Goal: Find specific page/section: Find specific page/section

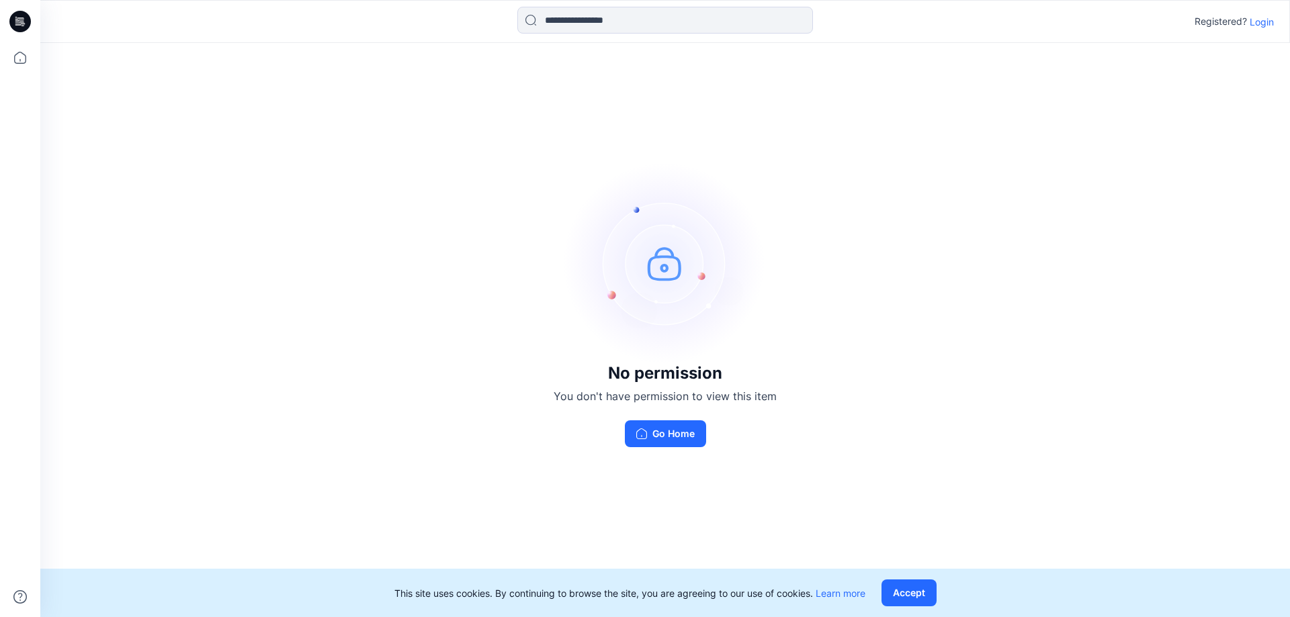
click at [1249, 17] on p "Login" at bounding box center [1261, 22] width 24 height 14
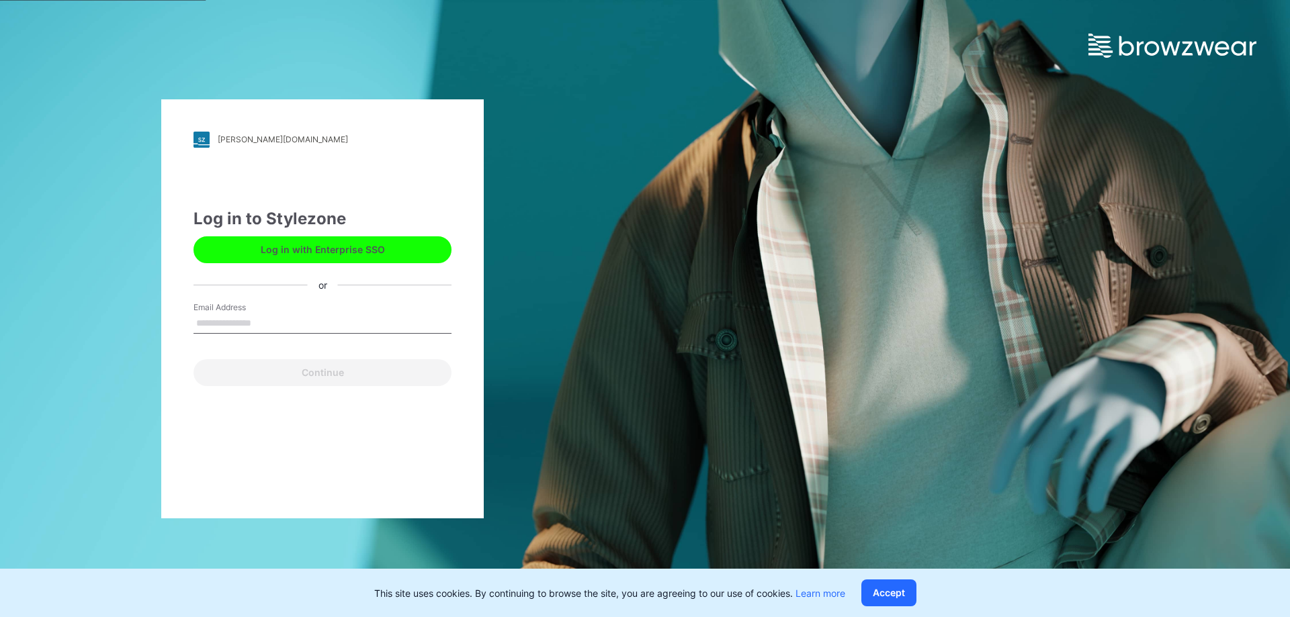
type input "**********"
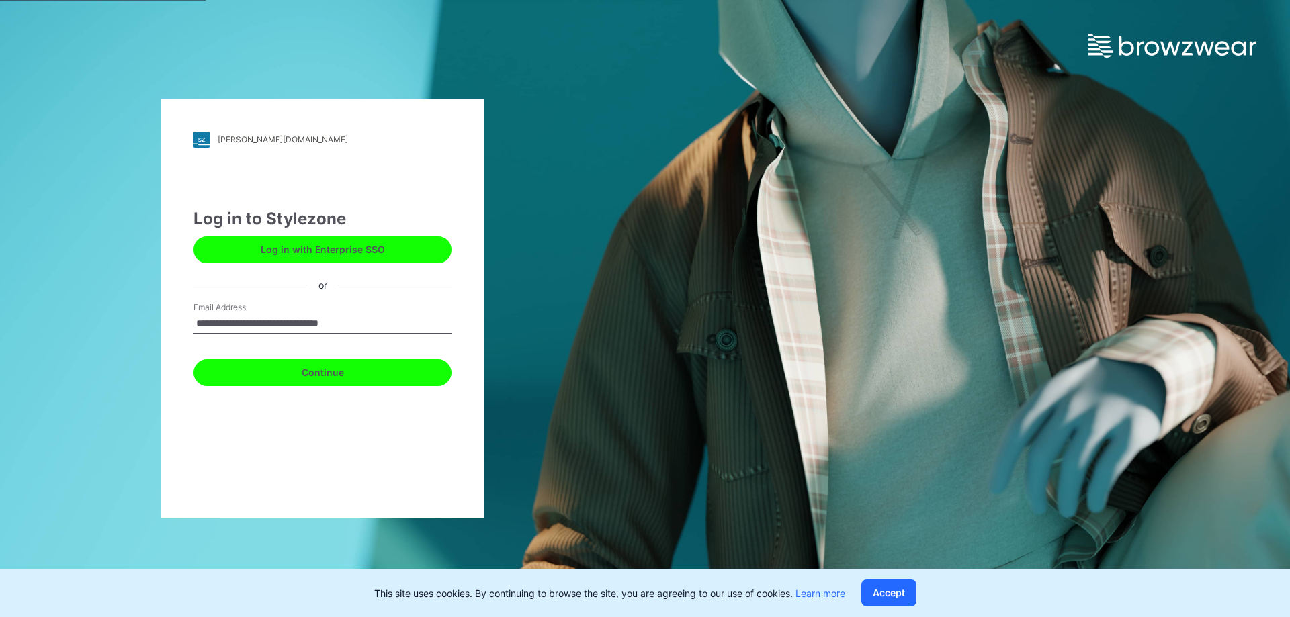
click at [329, 380] on button "Continue" at bounding box center [322, 372] width 258 height 27
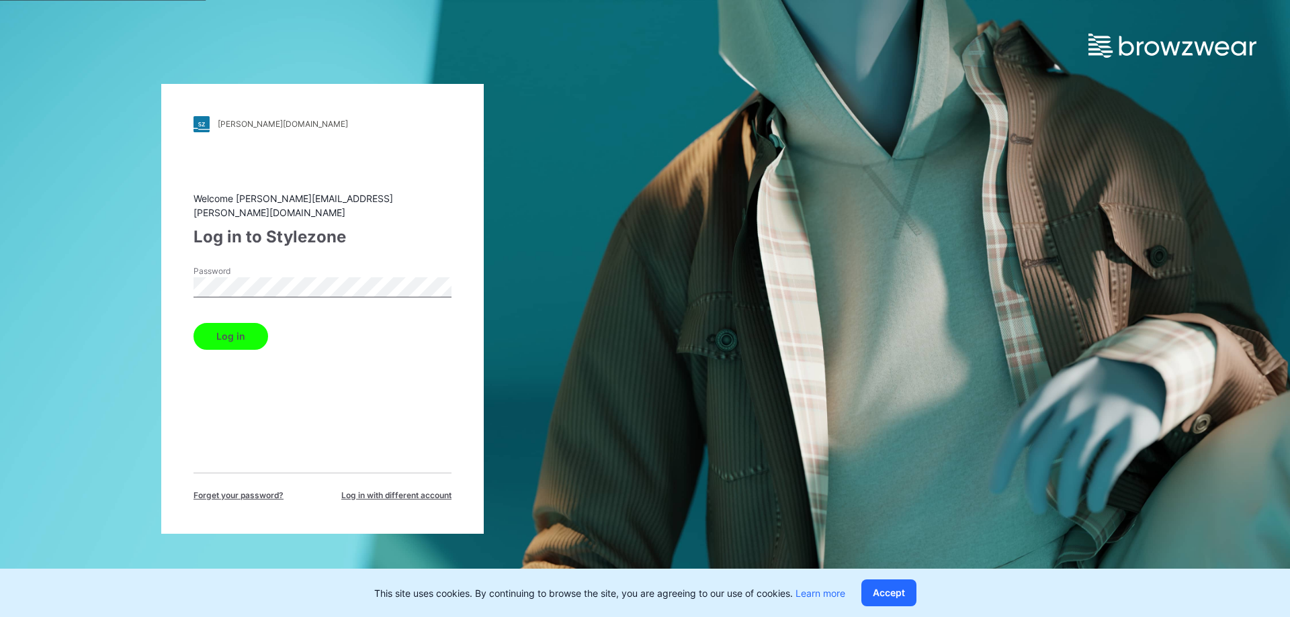
click at [259, 323] on button "Log in" at bounding box center [230, 336] width 75 height 27
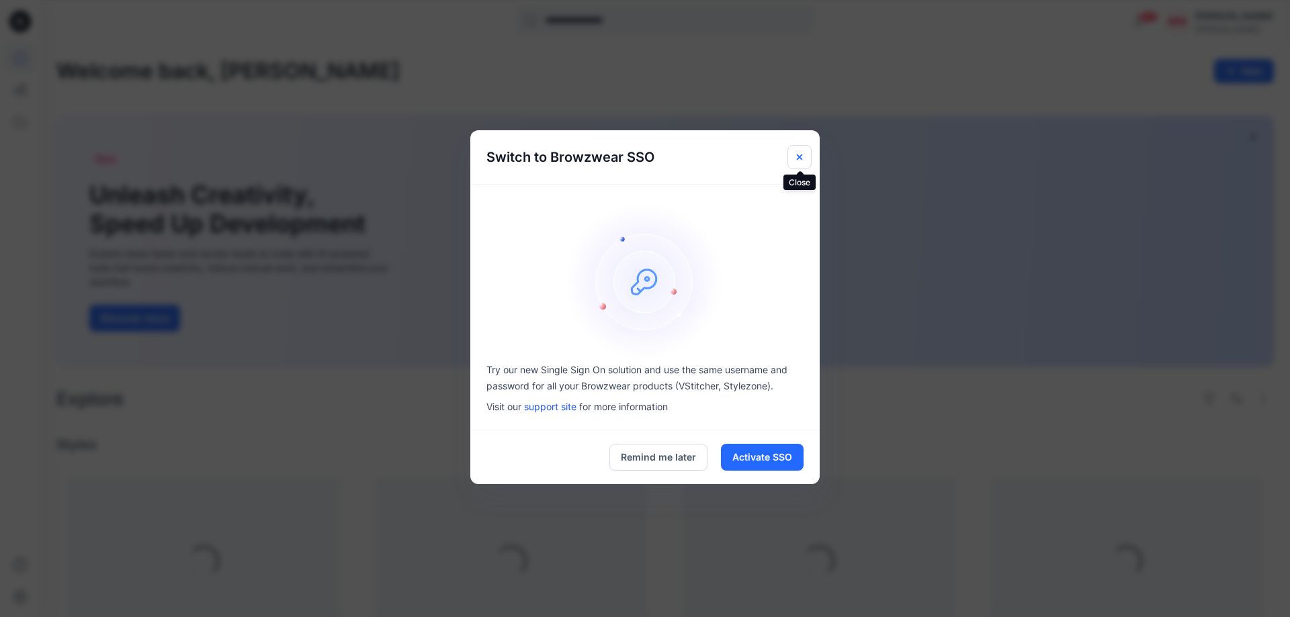
click at [798, 153] on icon "Close" at bounding box center [799, 157] width 11 height 11
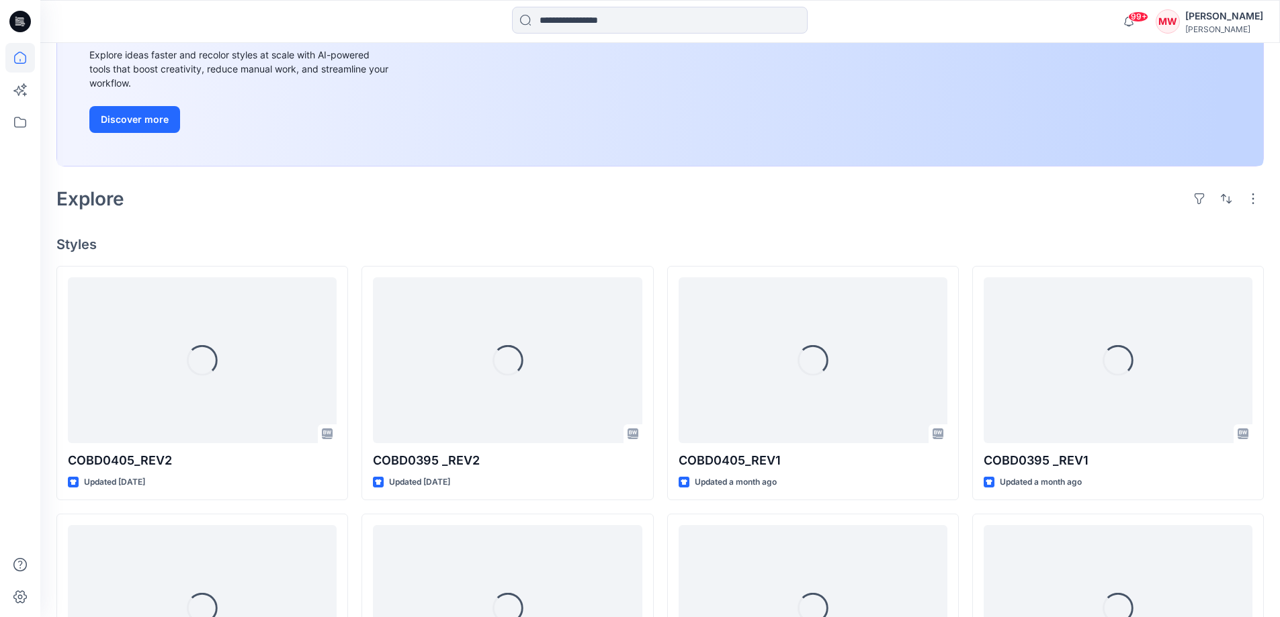
scroll to position [202, 0]
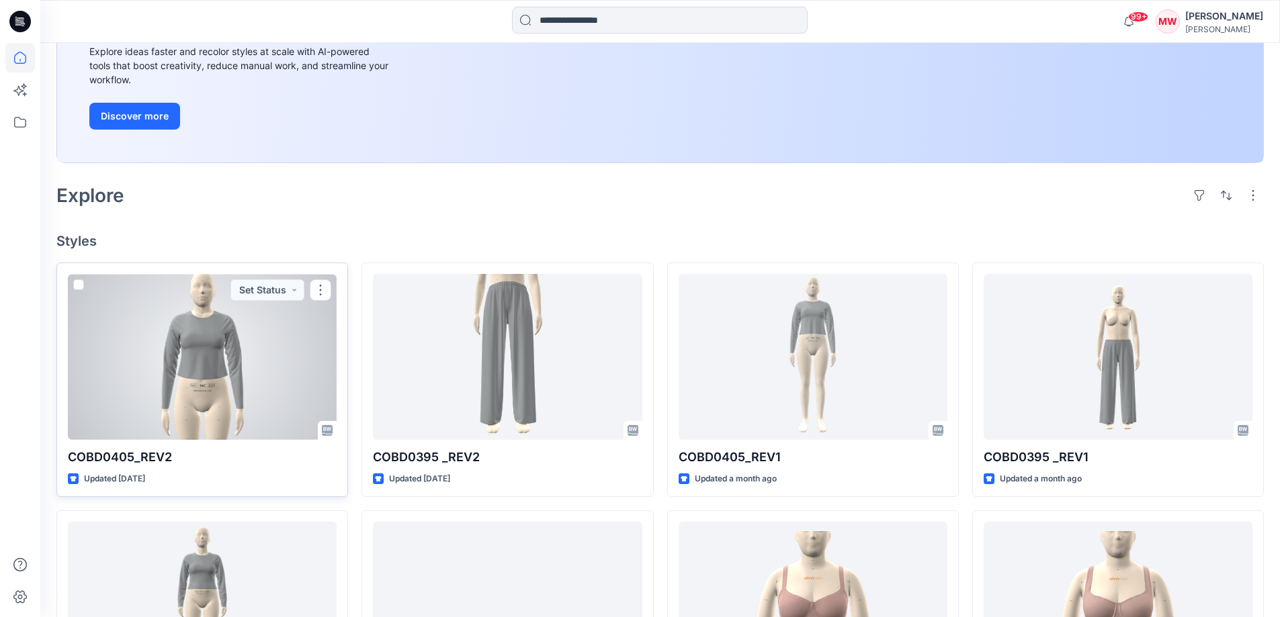
click at [228, 373] on div at bounding box center [202, 357] width 269 height 166
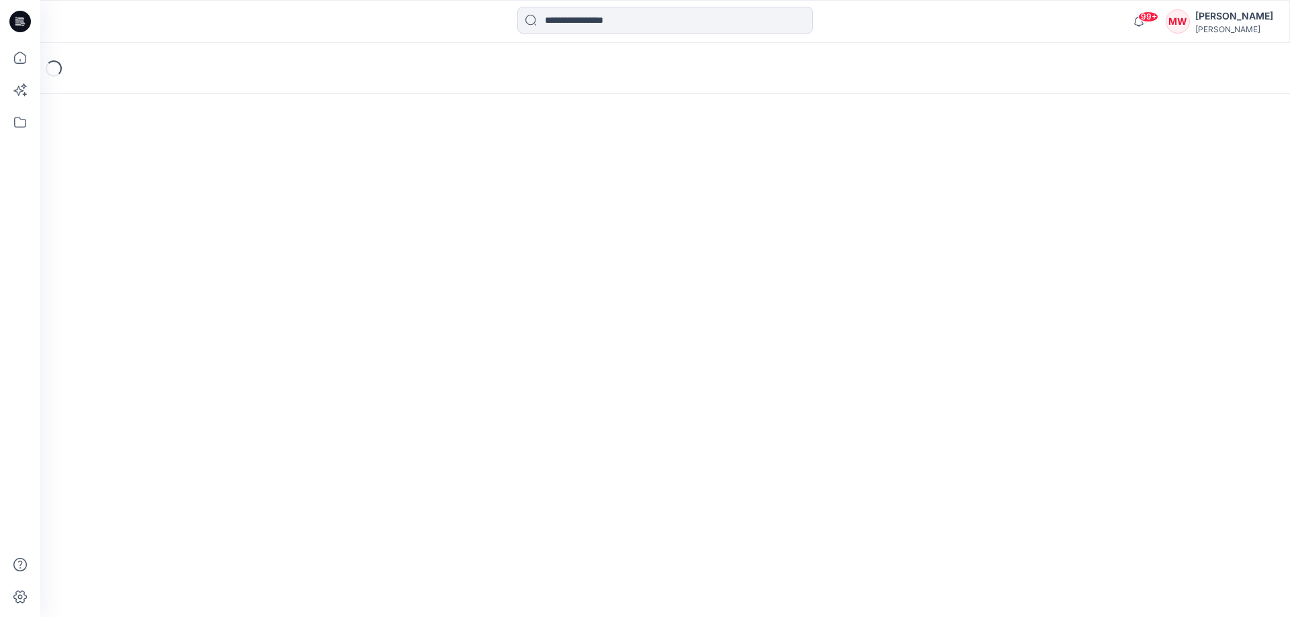
click at [228, 373] on div "Loading..." at bounding box center [664, 330] width 1249 height 574
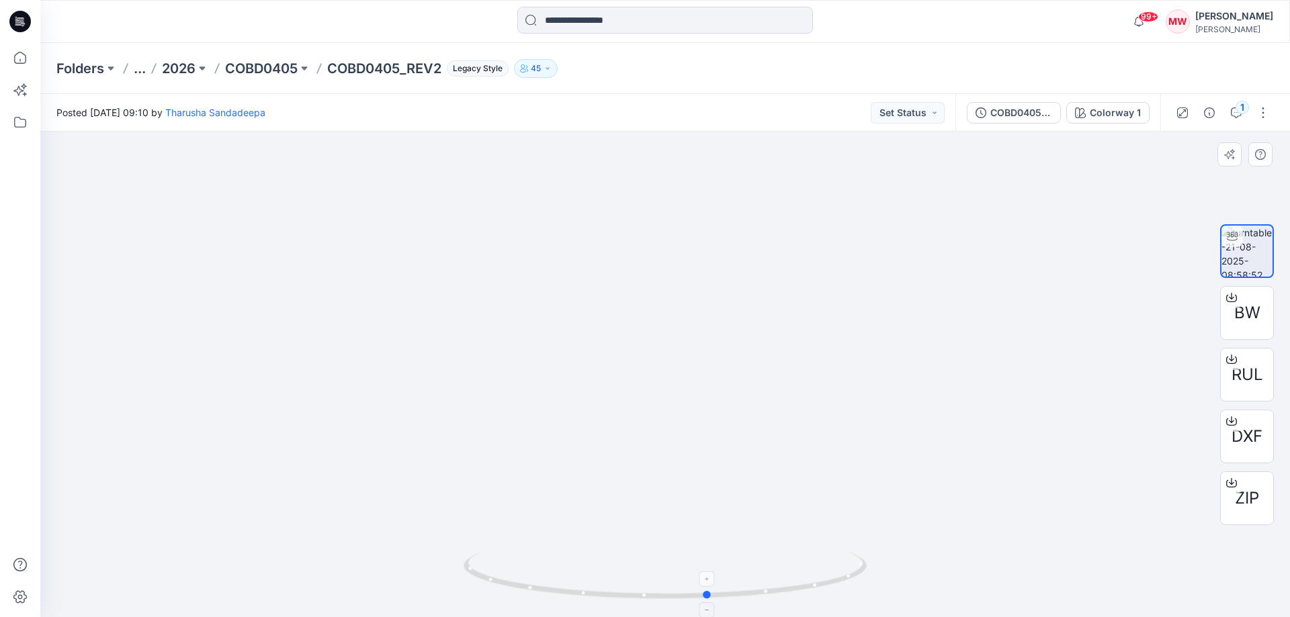
drag, startPoint x: 666, startPoint y: 597, endPoint x: 706, endPoint y: 599, distance: 39.7
click at [710, 603] on icon at bounding box center [667, 577] width 406 height 50
drag, startPoint x: 723, startPoint y: 597, endPoint x: 678, endPoint y: 305, distance: 295.8
click at [752, 596] on icon at bounding box center [667, 577] width 406 height 50
drag, startPoint x: 750, startPoint y: 592, endPoint x: 703, endPoint y: 591, distance: 47.7
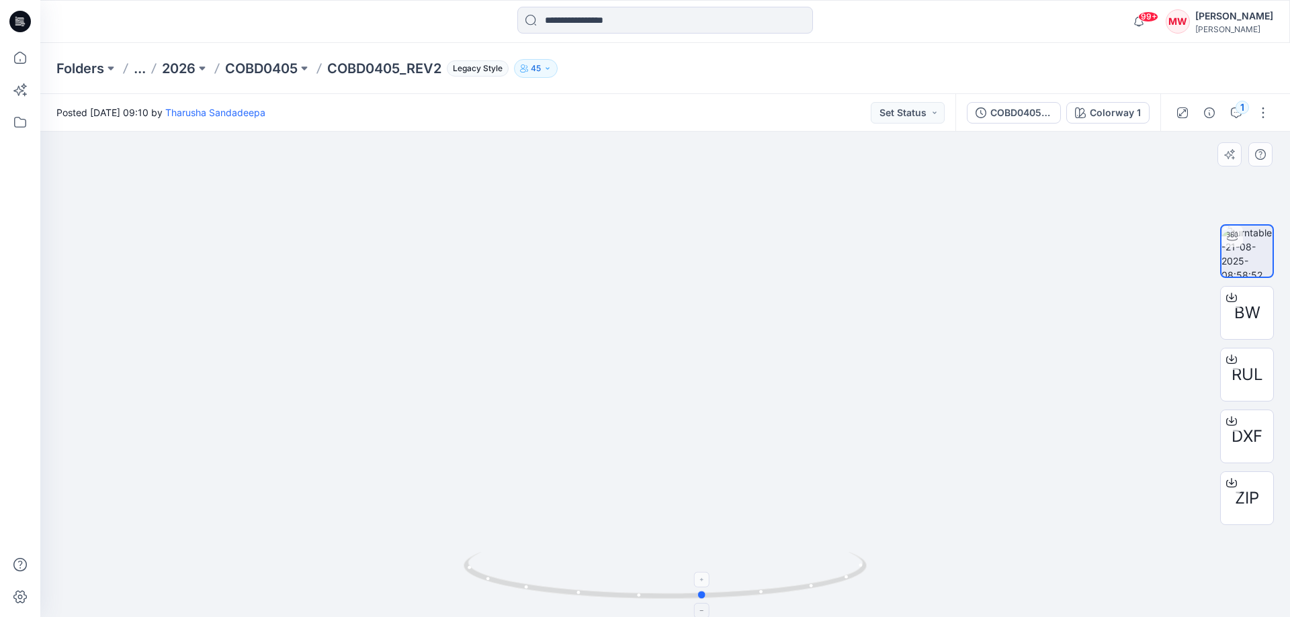
click at [703, 591] on circle at bounding box center [703, 595] width 8 height 8
click at [260, 64] on p "COBD0405" at bounding box center [261, 68] width 73 height 19
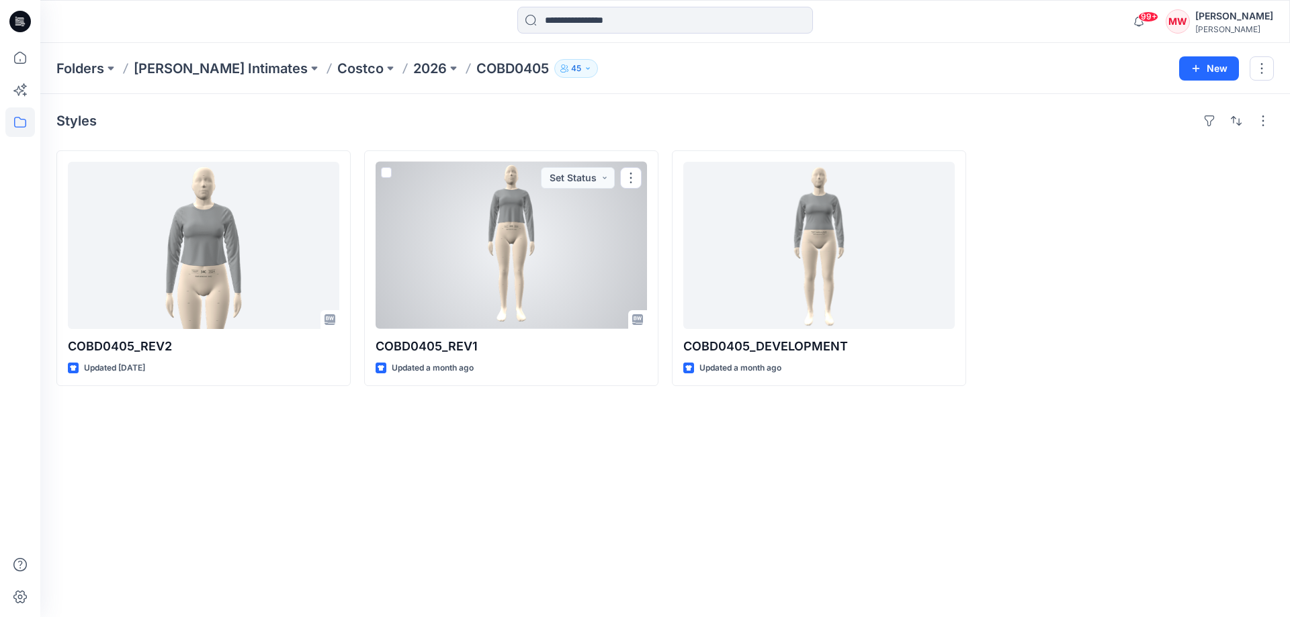
click at [498, 284] on div at bounding box center [511, 245] width 271 height 167
click at [498, 284] on div "Folders [PERSON_NAME] Intimates Costco 2026 COBD0405 45 New Styles COBD0405_REV…" at bounding box center [664, 330] width 1249 height 574
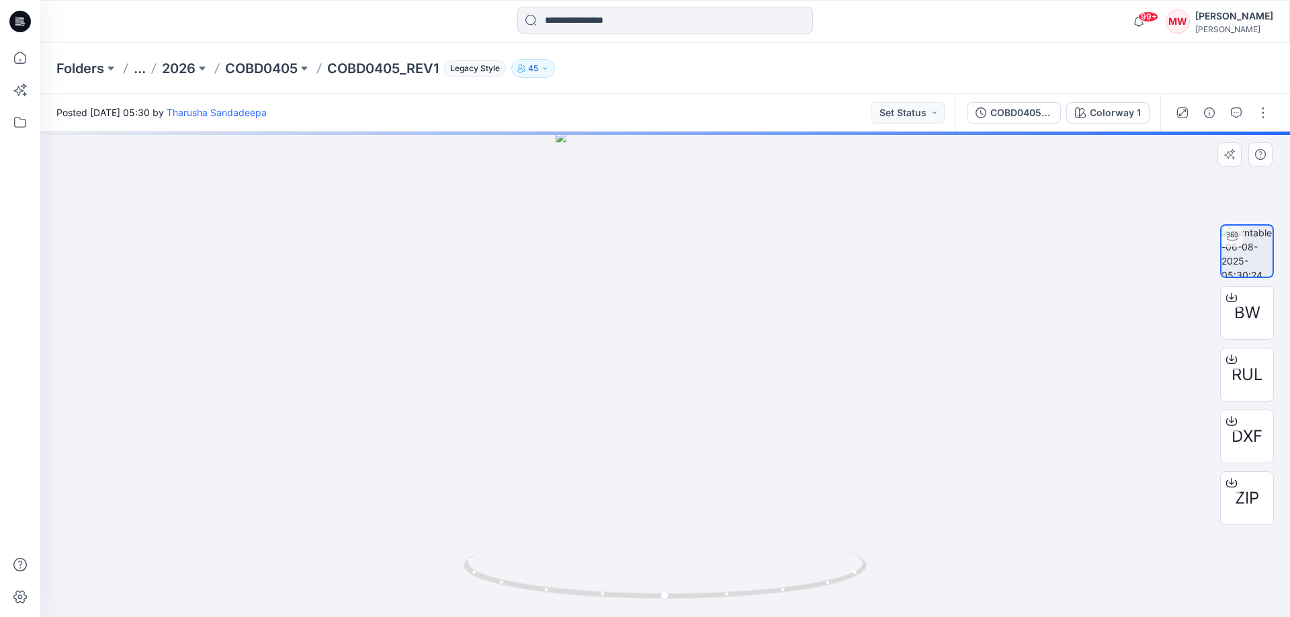
drag, startPoint x: 717, startPoint y: 257, endPoint x: 741, endPoint y: 388, distance: 133.2
click at [741, 388] on img at bounding box center [665, 375] width 219 height 486
click at [906, 259] on div at bounding box center [664, 375] width 1249 height 486
